Goal: Task Accomplishment & Management: Use online tool/utility

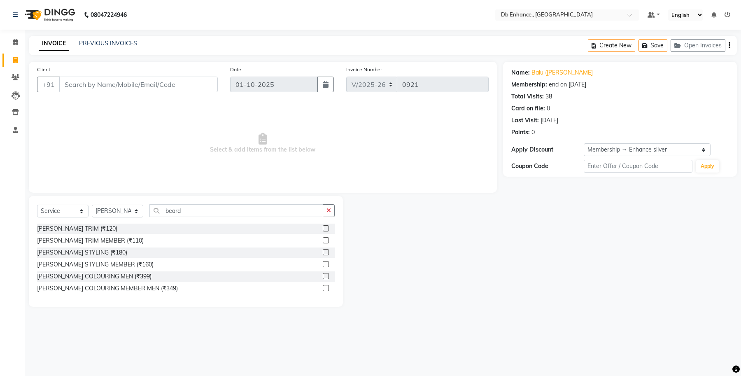
select select "4474"
select select "service"
select select "92922"
select select "1: Object"
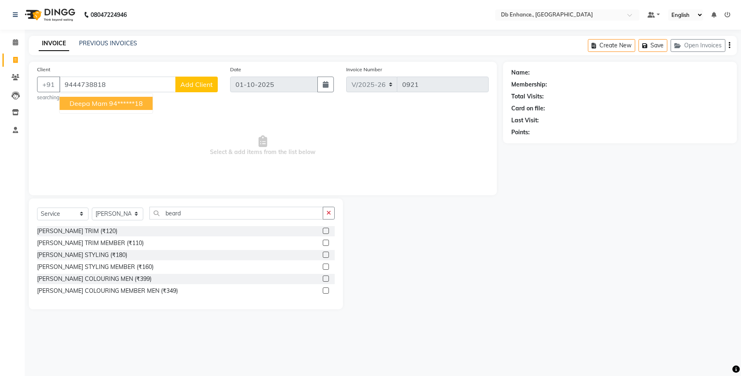
type input "9444738818"
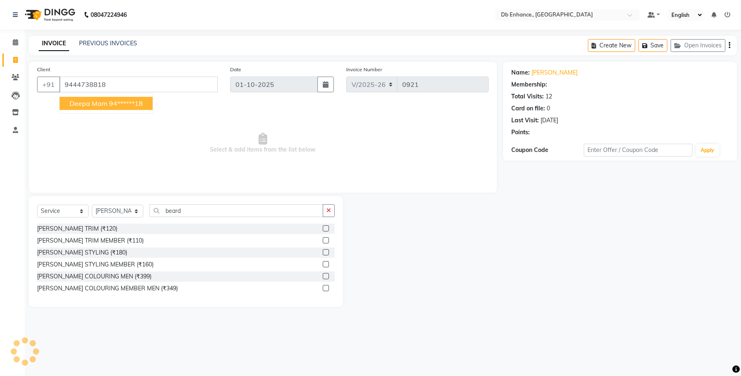
select select "1: Object"
click at [133, 101] on ngb-highlight "94******18" at bounding box center [126, 103] width 34 height 8
type input "94******18"
select select "1: Object"
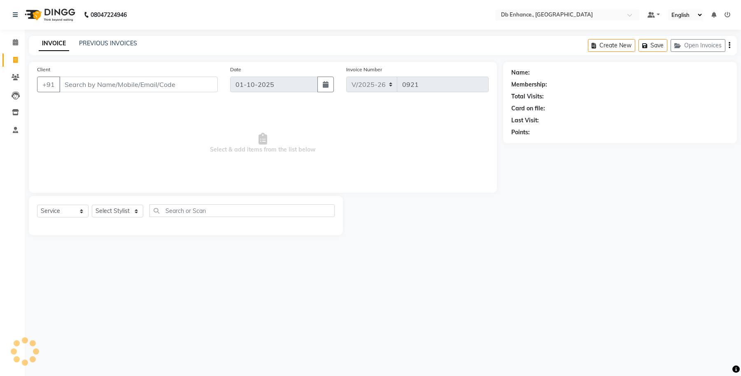
select select "4474"
select select "service"
click at [727, 14] on icon at bounding box center [728, 15] width 6 height 6
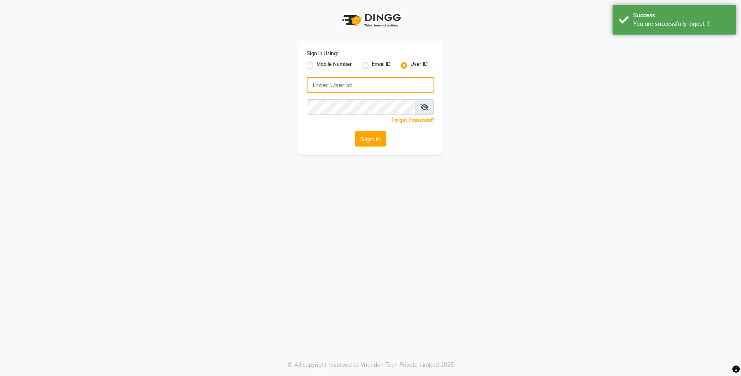
click at [393, 85] on input "Username" at bounding box center [371, 85] width 128 height 16
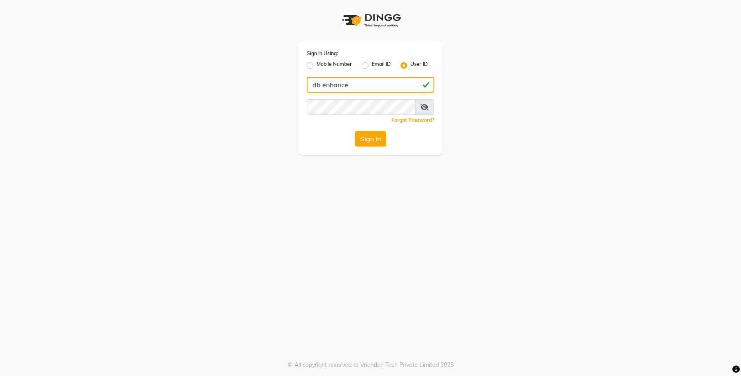
type input "db enhance"
click at [366, 136] on button "Sign In" at bounding box center [370, 139] width 31 height 16
